Goal: Communication & Community: Answer question/provide support

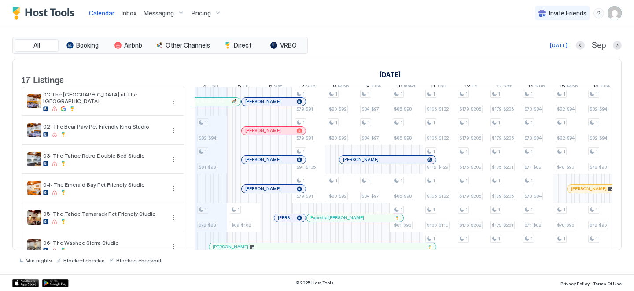
click at [129, 22] on button "Inbox" at bounding box center [129, 13] width 22 height 26
click at [125, 15] on span "Inbox" at bounding box center [129, 12] width 15 height 7
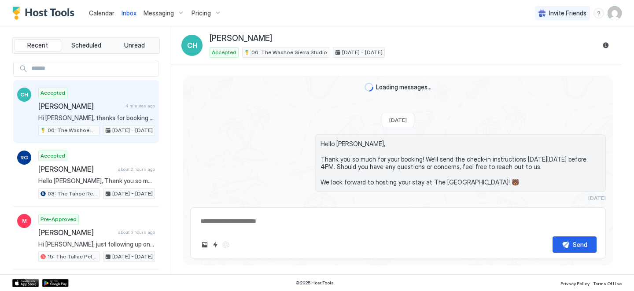
scroll to position [211, 0]
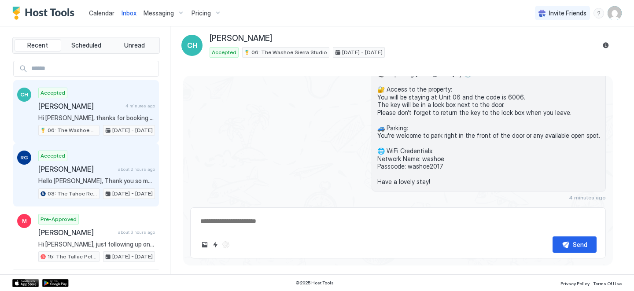
click at [107, 164] on div "Accepted [PERSON_NAME] about 2 hours ago Hello [PERSON_NAME], Thank you so much…" at bounding box center [96, 175] width 117 height 48
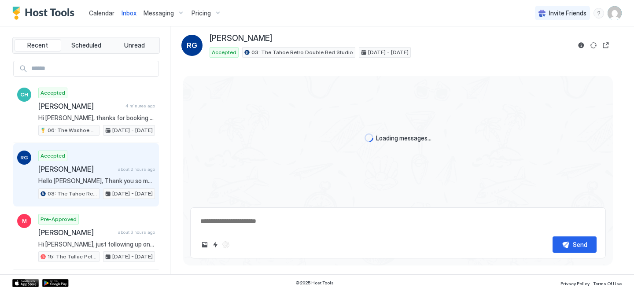
scroll to position [19, 0]
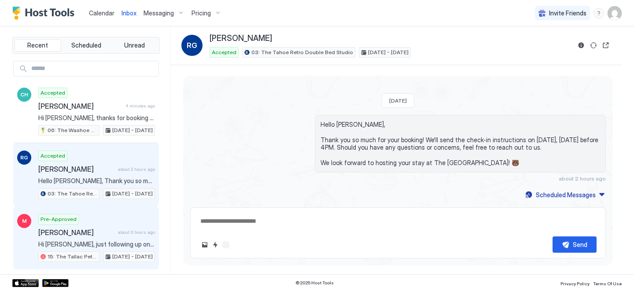
click at [80, 221] on div "Pre-Approved [PERSON_NAME] about 3 hours ago Hi [PERSON_NAME], just following u…" at bounding box center [96, 238] width 117 height 48
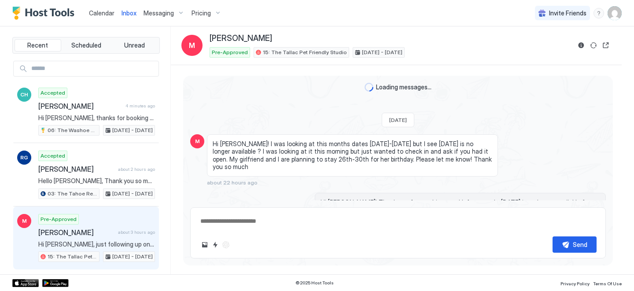
scroll to position [187, 0]
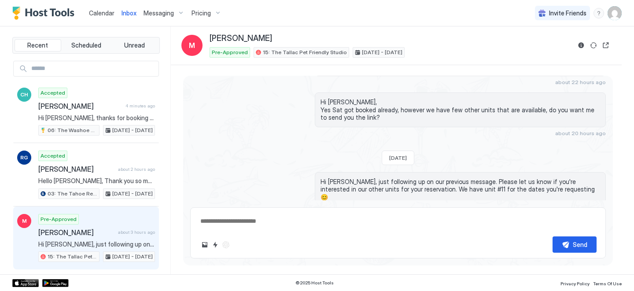
click at [103, 20] on div "Calendar" at bounding box center [101, 13] width 33 height 16
click at [101, 14] on span "Calendar" at bounding box center [102, 12] width 26 height 7
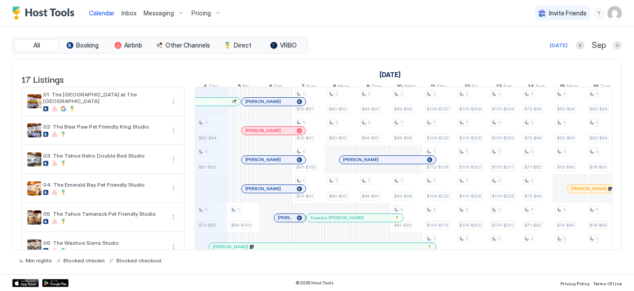
click at [326, 71] on div "[DATE]" at bounding box center [585, 74] width 978 height 13
click at [132, 10] on span "Inbox" at bounding box center [129, 12] width 15 height 7
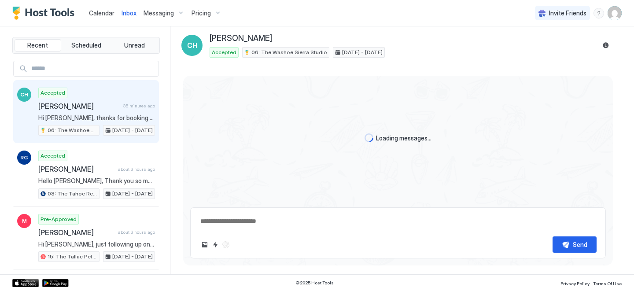
scroll to position [211, 0]
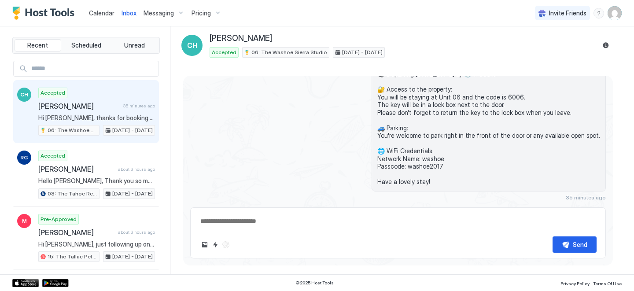
type textarea "*"
click at [108, 16] on span "Calendar" at bounding box center [102, 12] width 26 height 7
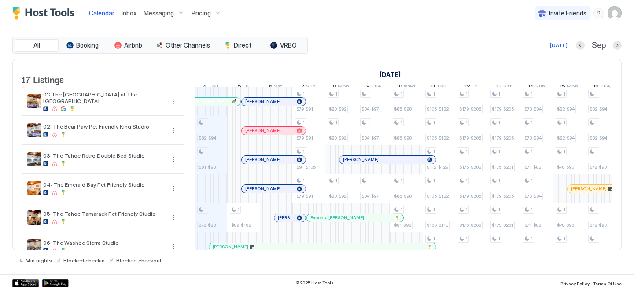
click at [256, 105] on div at bounding box center [256, 101] width 7 height 7
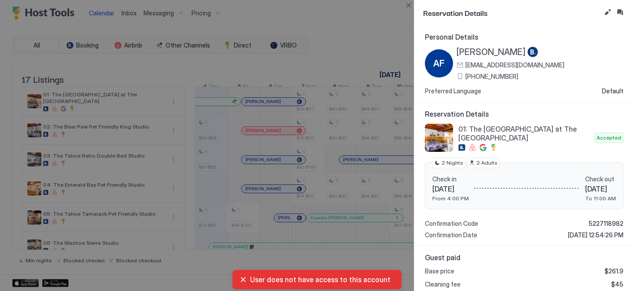
click at [499, 73] on span "[PHONE_NUMBER]" at bounding box center [491, 77] width 53 height 8
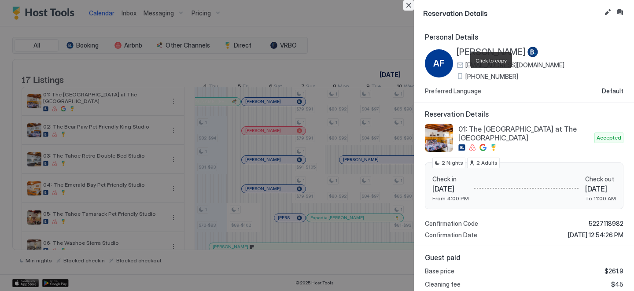
click at [410, 3] on button "Close" at bounding box center [408, 5] width 11 height 11
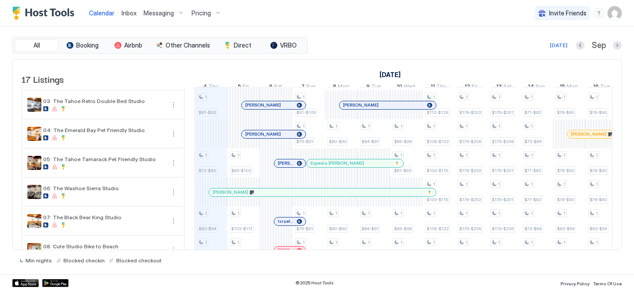
scroll to position [47, 0]
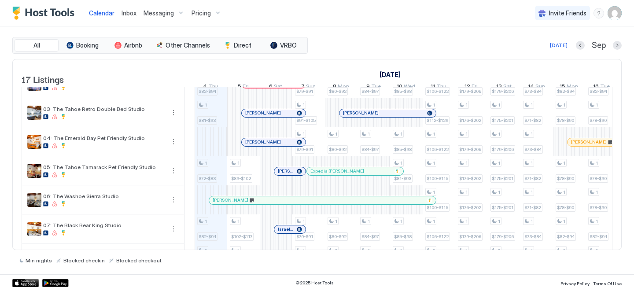
click at [262, 146] on div at bounding box center [262, 142] width 7 height 7
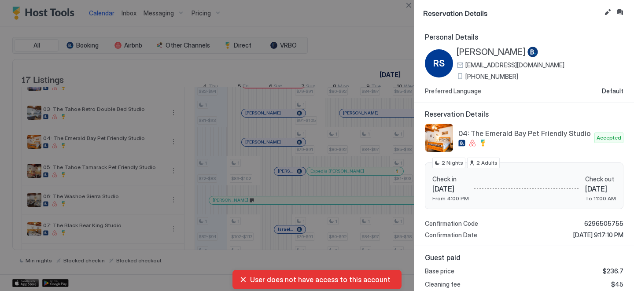
click at [480, 78] on span "[PHONE_NUMBER]" at bounding box center [491, 77] width 53 height 8
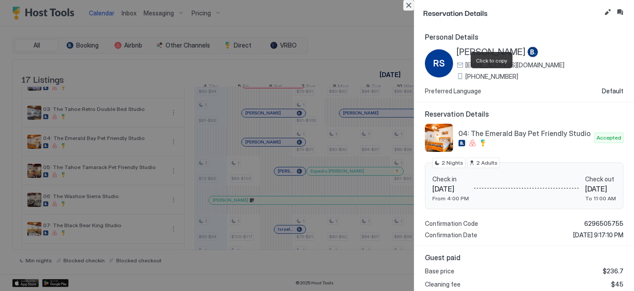
click at [412, 6] on button "Close" at bounding box center [408, 5] width 11 height 11
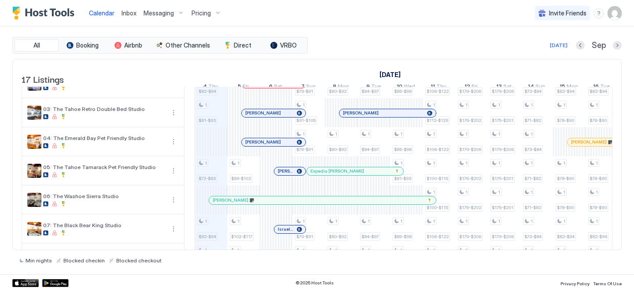
click at [283, 175] on div at bounding box center [282, 171] width 7 height 7
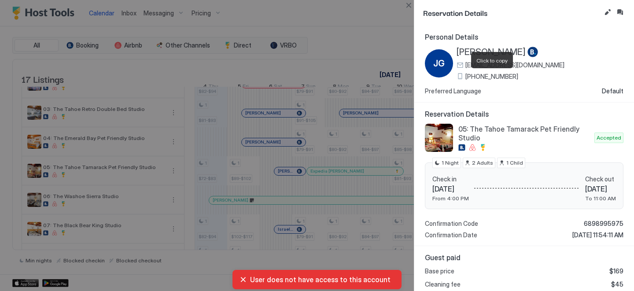
click at [496, 75] on span "[PHONE_NUMBER]" at bounding box center [491, 77] width 53 height 8
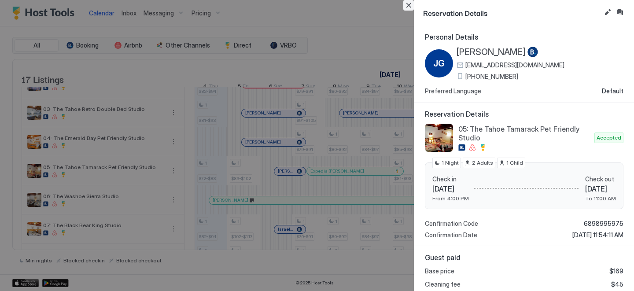
click at [407, 4] on button "Close" at bounding box center [408, 5] width 11 height 11
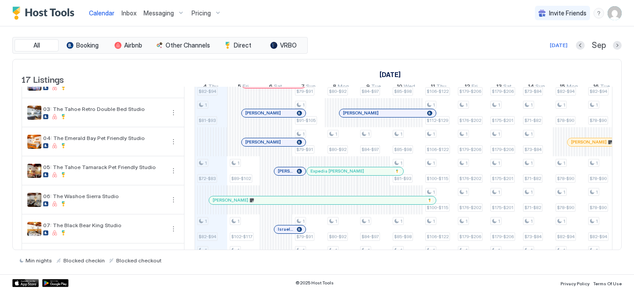
click at [284, 175] on div at bounding box center [284, 171] width 7 height 7
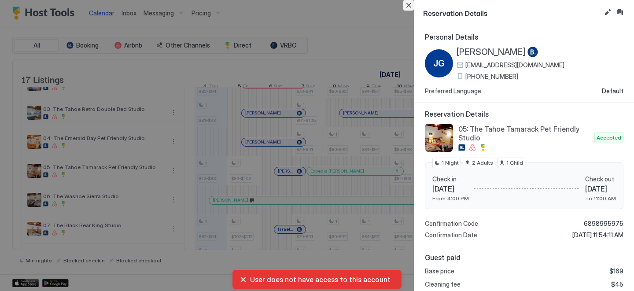
click at [411, 7] on button "Close" at bounding box center [408, 5] width 11 height 11
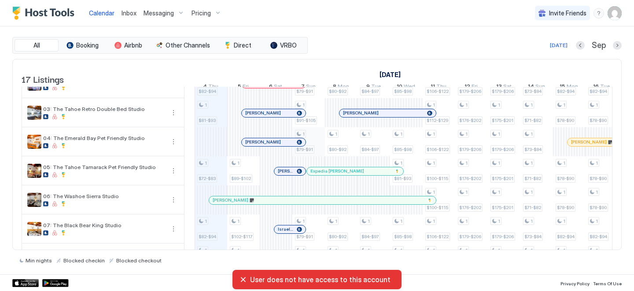
scroll to position [148, 0]
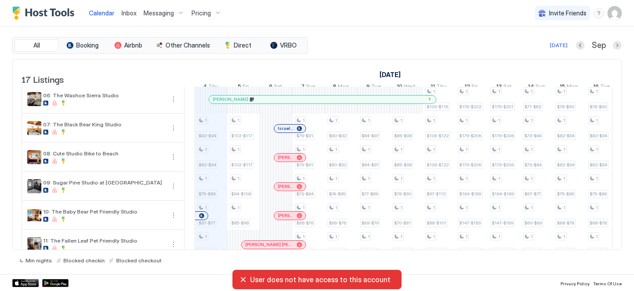
click at [287, 132] on div at bounding box center [287, 128] width 7 height 7
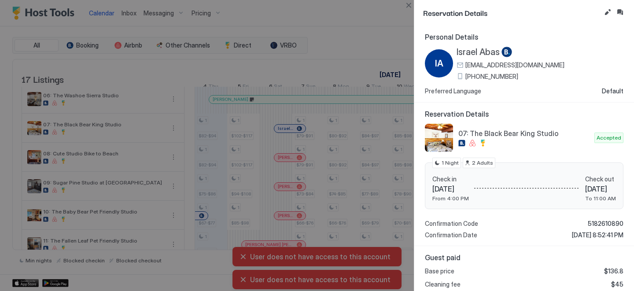
click at [489, 77] on span "[PHONE_NUMBER]" at bounding box center [491, 77] width 53 height 8
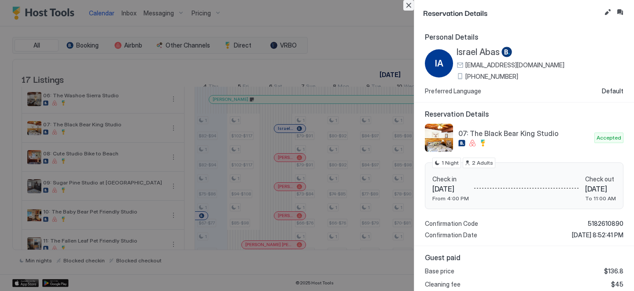
click at [409, 6] on button "Close" at bounding box center [408, 5] width 11 height 11
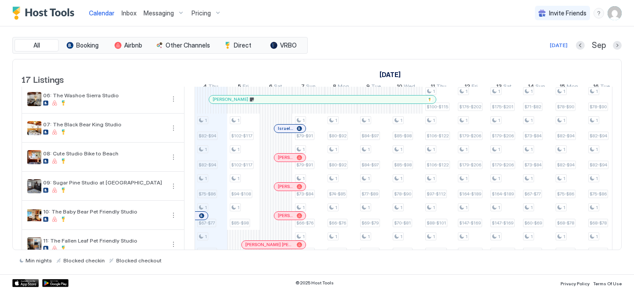
click at [287, 132] on div at bounding box center [286, 128] width 7 height 7
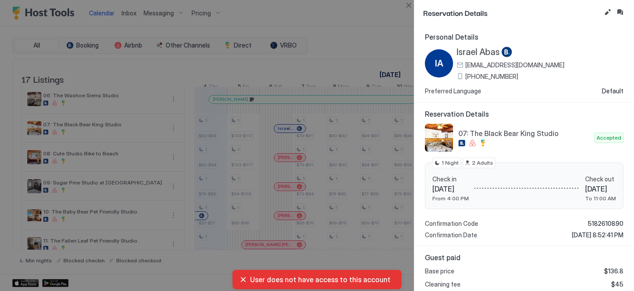
click at [475, 74] on span "[PHONE_NUMBER]" at bounding box center [491, 77] width 53 height 8
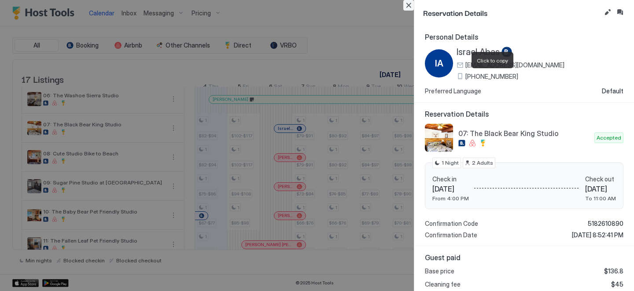
click at [406, 7] on button "Close" at bounding box center [408, 5] width 11 height 11
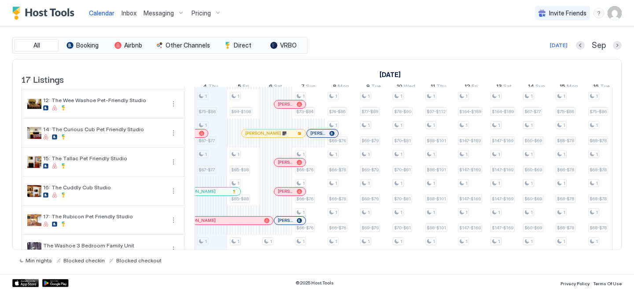
scroll to position [325, 0]
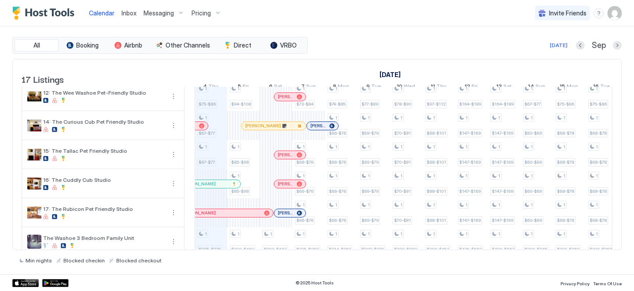
click at [322, 129] on div at bounding box center [321, 125] width 7 height 7
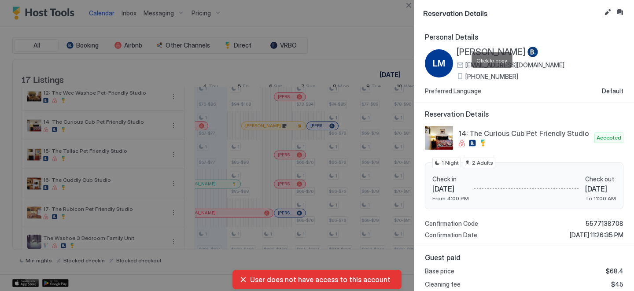
click at [476, 78] on span "[PHONE_NUMBER]" at bounding box center [491, 77] width 53 height 8
click at [412, 11] on div at bounding box center [317, 145] width 634 height 291
click at [409, 4] on button "Close" at bounding box center [408, 5] width 11 height 11
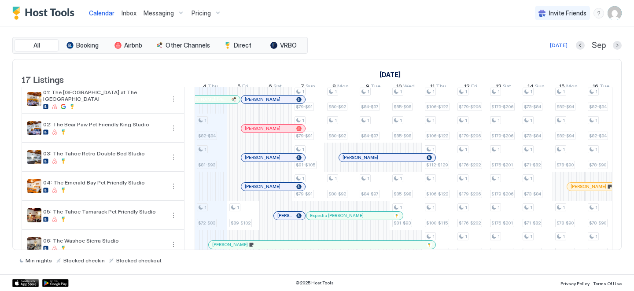
scroll to position [0, 0]
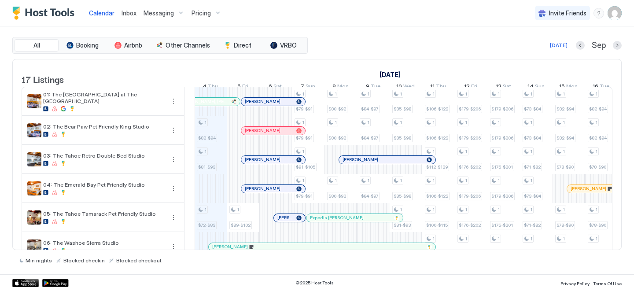
click at [346, 163] on div at bounding box center [344, 159] width 7 height 7
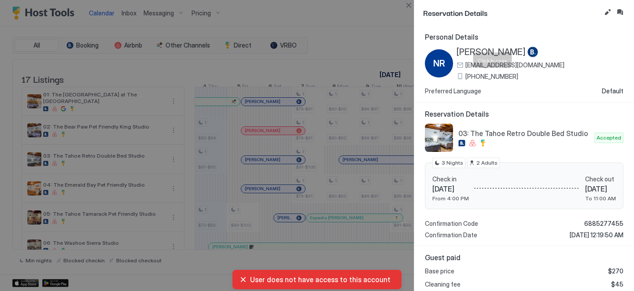
click at [490, 78] on span "[PHONE_NUMBER]" at bounding box center [491, 77] width 53 height 8
click at [473, 79] on span "[PHONE_NUMBER]" at bounding box center [491, 77] width 53 height 8
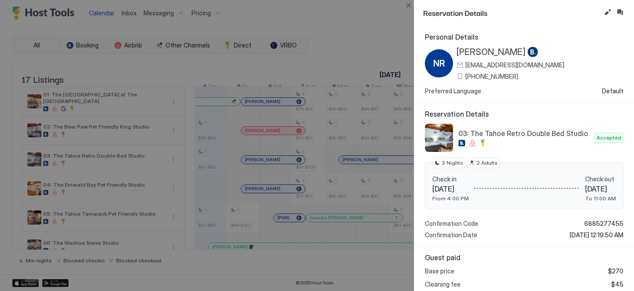
click at [476, 74] on span "[PHONE_NUMBER]" at bounding box center [491, 77] width 53 height 8
click at [411, 9] on button "Close" at bounding box center [408, 5] width 11 height 11
